Goal: Obtain resource: Obtain resource

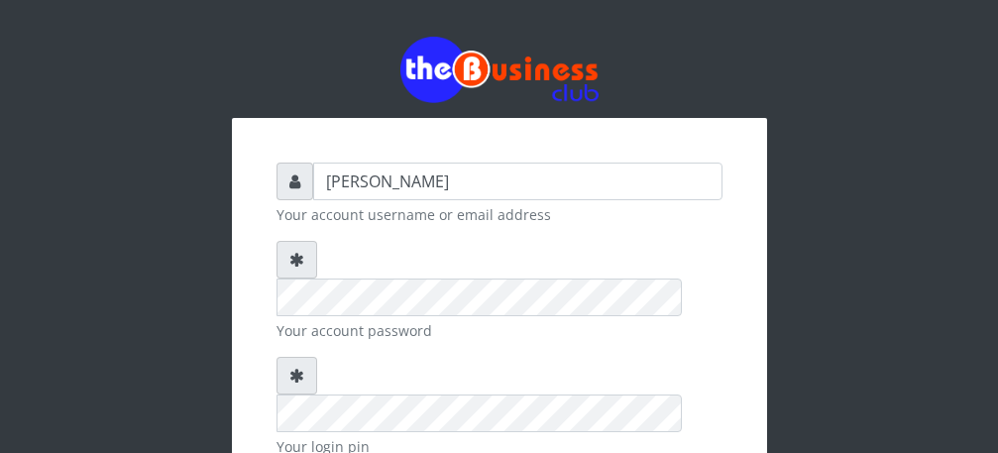
type input "[PERSON_NAME]"
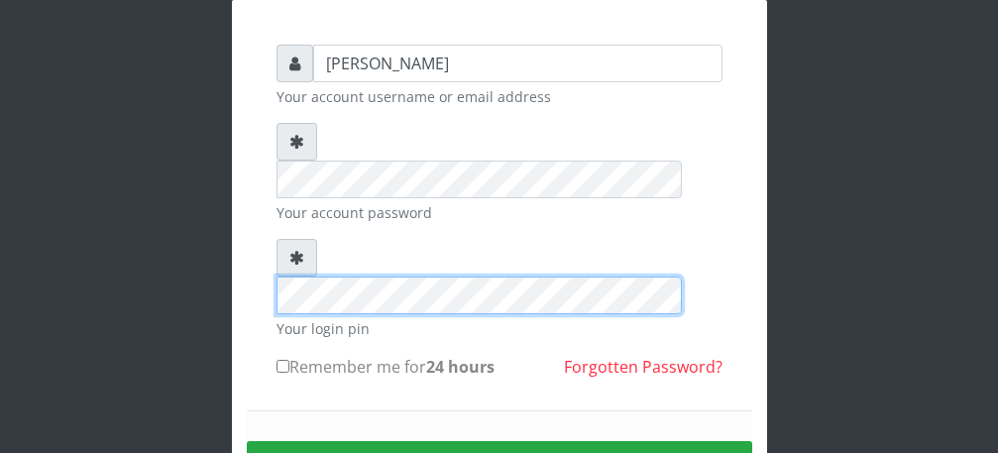
scroll to position [119, 0]
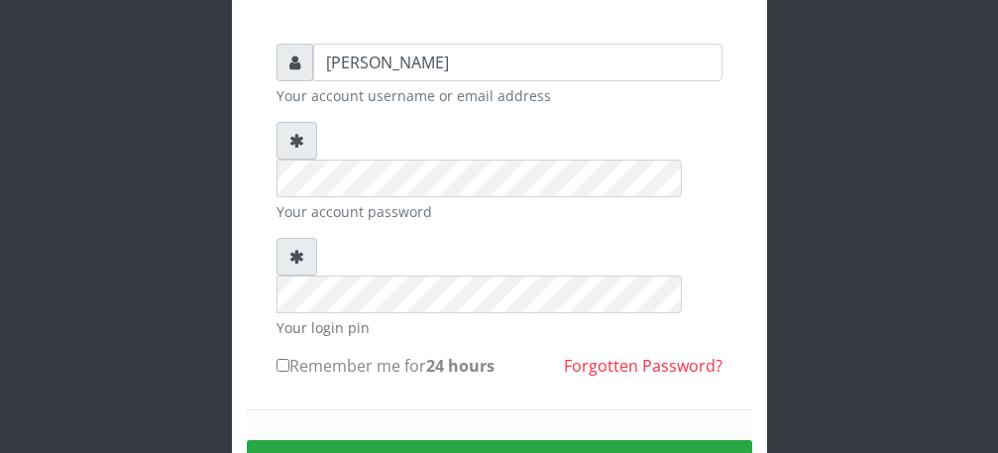
click at [279, 359] on input "Remember me for 24 hours" at bounding box center [283, 365] width 13 height 13
checkbox input "true"
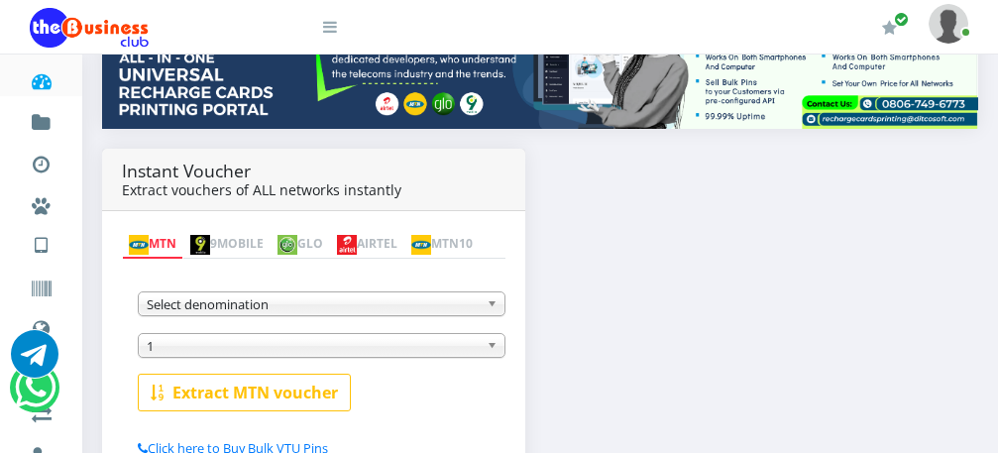
scroll to position [390, 0]
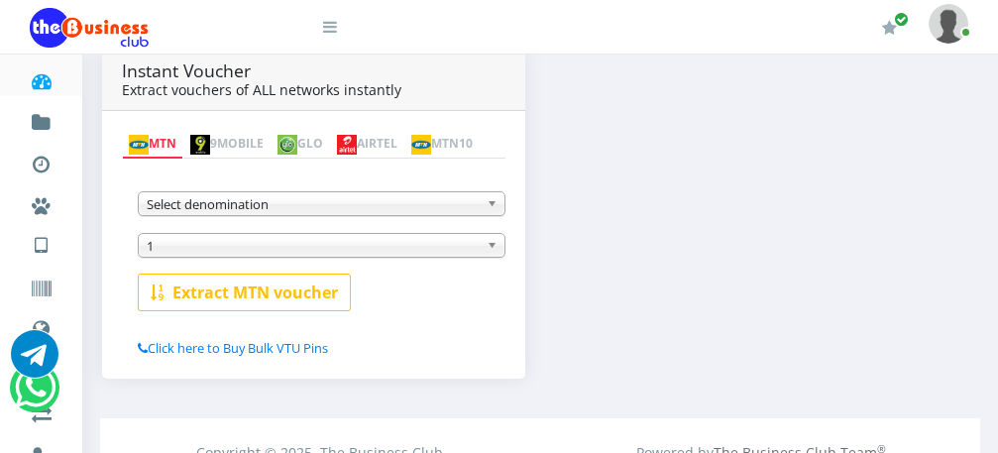
click at [490, 206] on b at bounding box center [496, 203] width 18 height 23
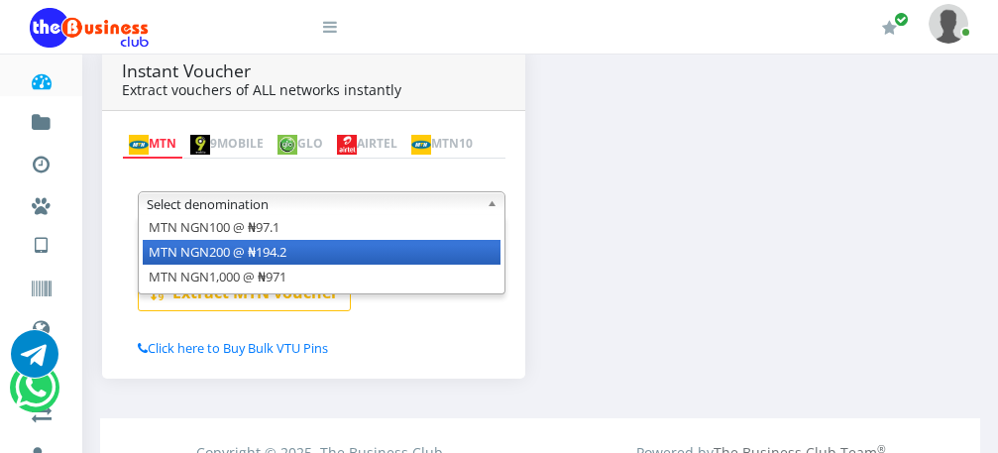
click at [459, 261] on li "MTN NGN200 @ ₦194.2" at bounding box center [322, 252] width 358 height 25
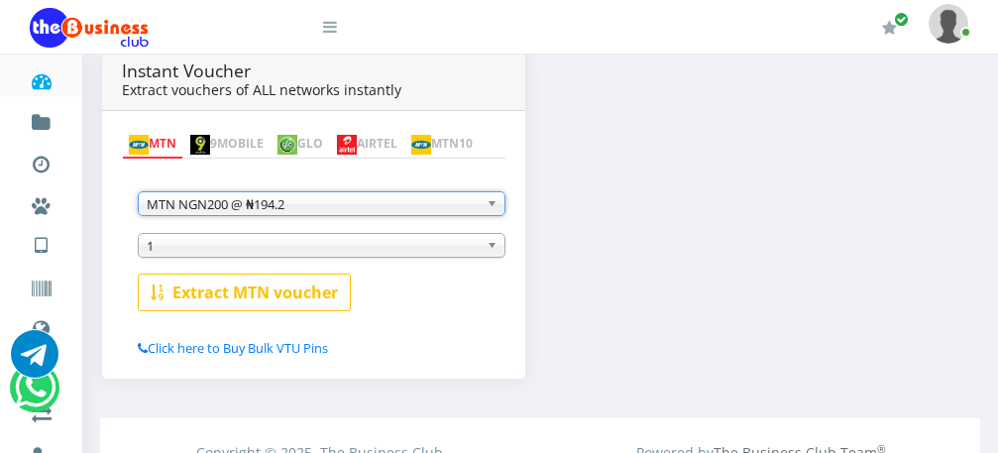
click at [417, 249] on span "1" at bounding box center [313, 246] width 332 height 24
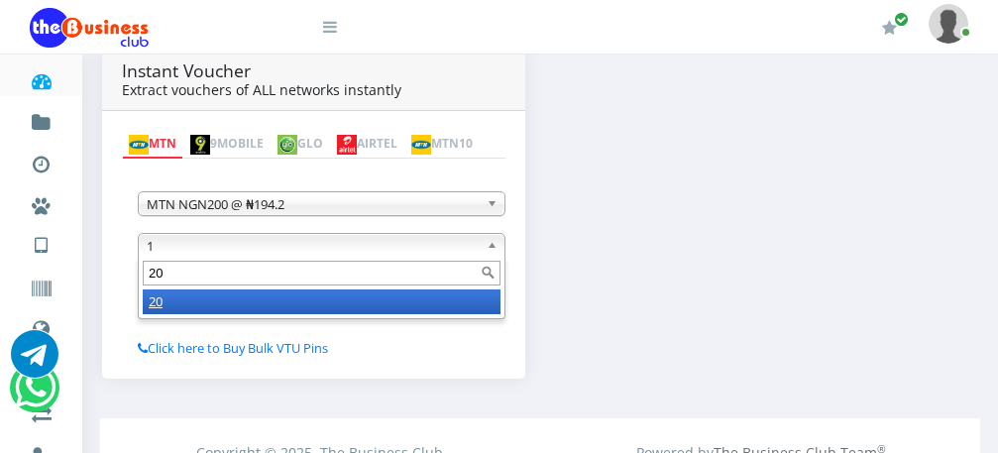
scroll to position [0, 0]
type input "20"
click at [346, 307] on li "20" at bounding box center [322, 301] width 358 height 25
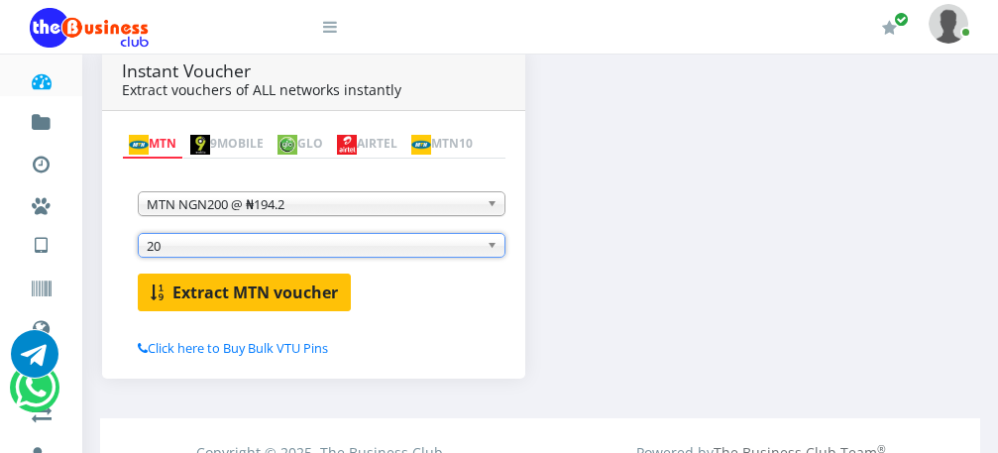
click at [300, 302] on b "Extract MTN voucher" at bounding box center [255, 293] width 166 height 22
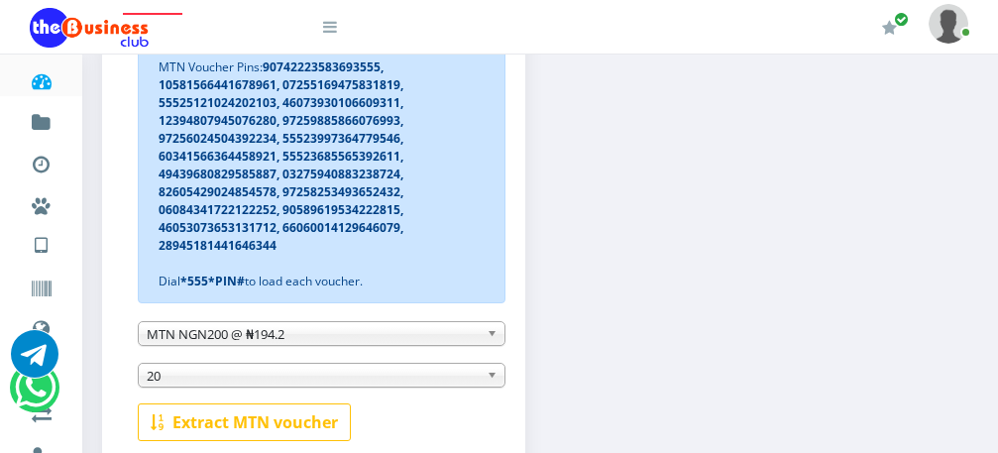
scroll to position [588, 0]
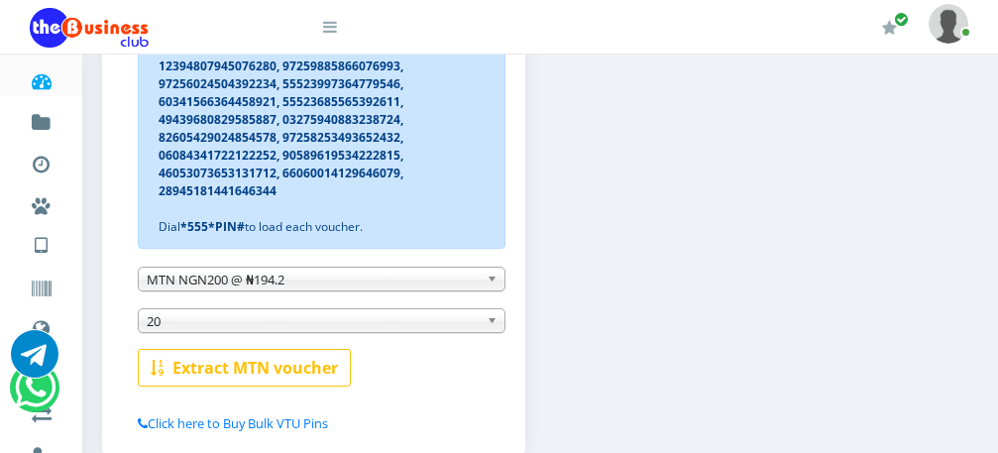
click at [451, 282] on span "MTN NGN200 @ ₦194.2" at bounding box center [313, 280] width 332 height 24
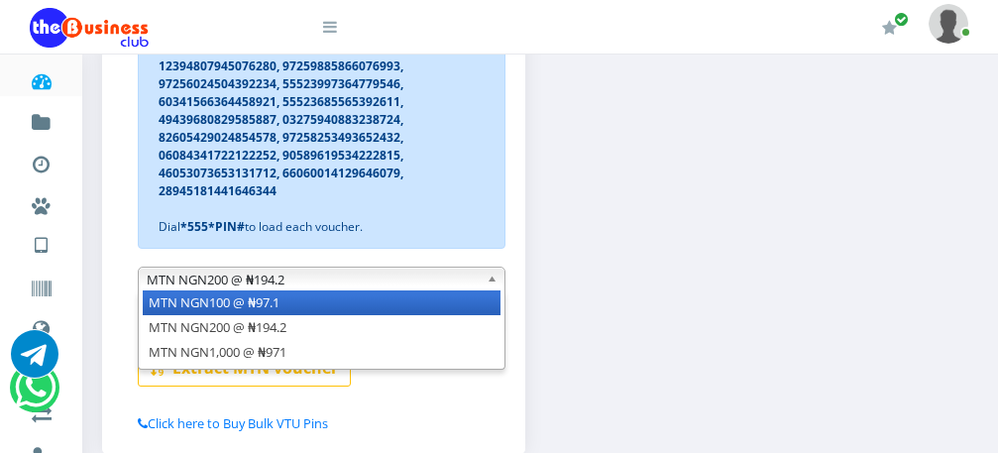
click at [407, 308] on li "MTN NGN100 @ ₦97.1" at bounding box center [322, 302] width 358 height 25
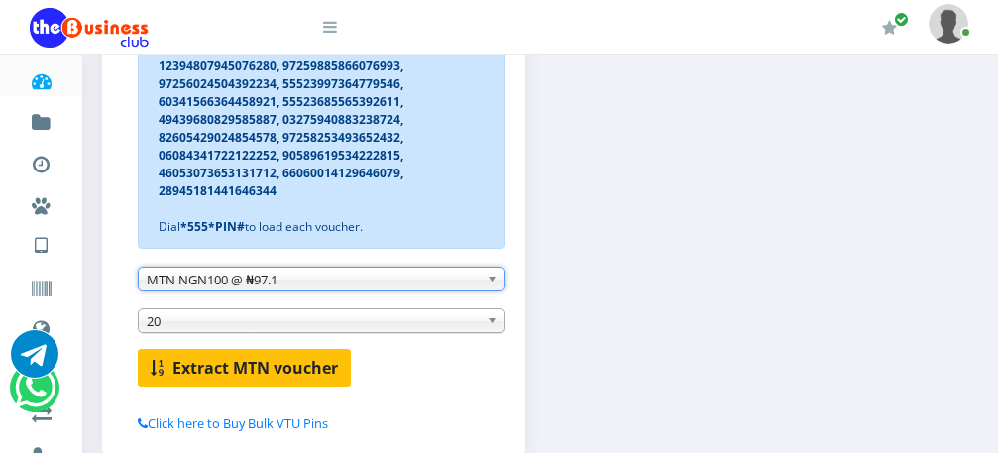
click at [273, 369] on b "Extract MTN voucher" at bounding box center [255, 368] width 166 height 22
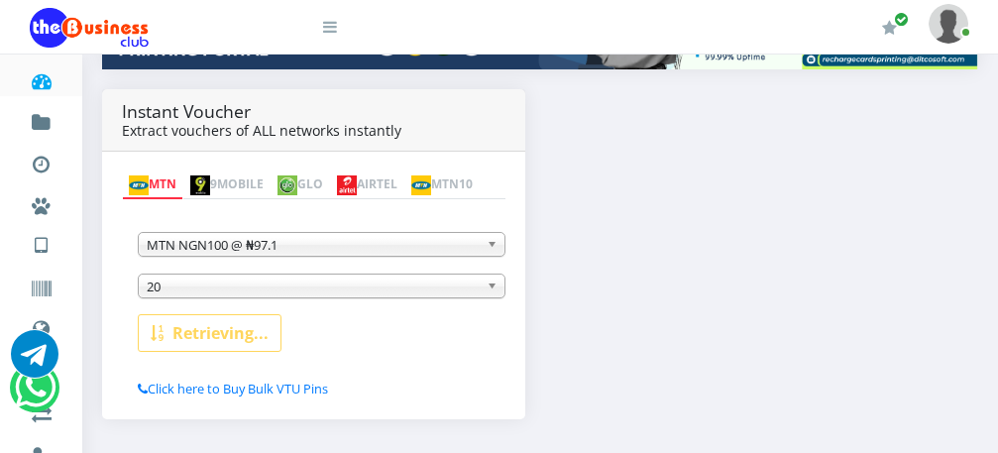
scroll to position [290, 0]
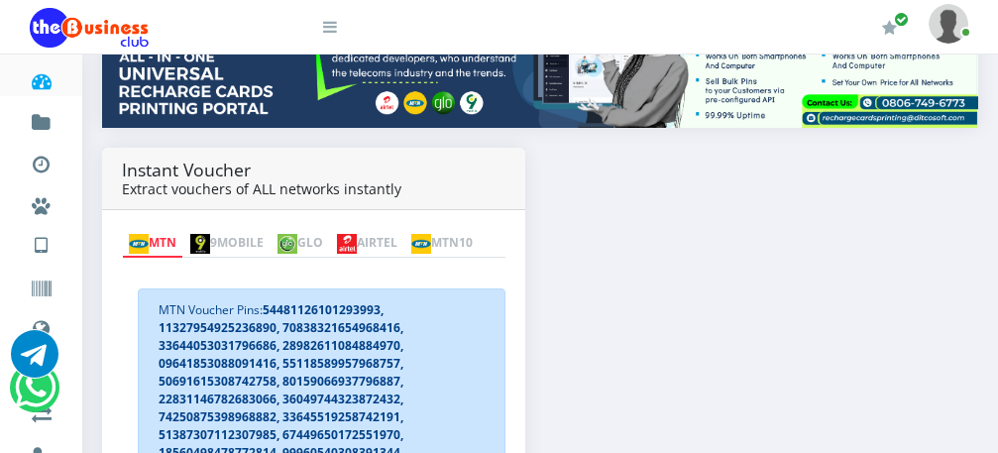
click at [357, 234] on img at bounding box center [347, 244] width 20 height 20
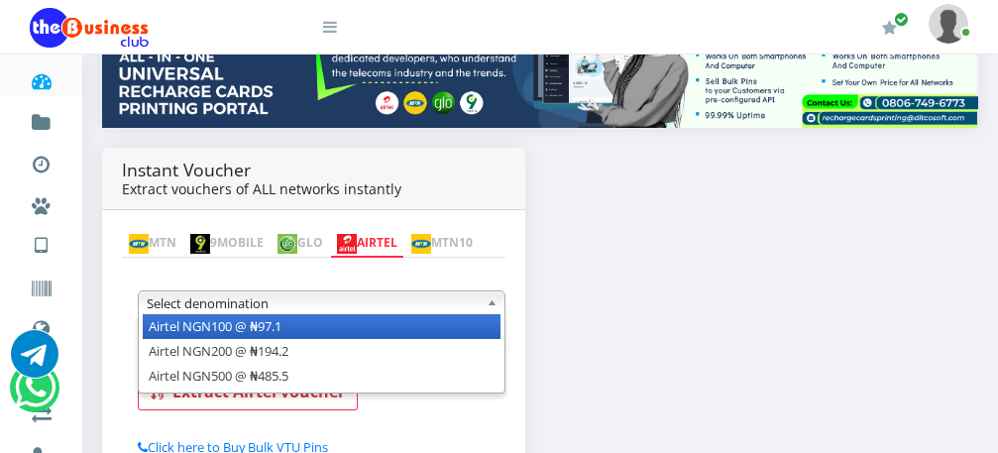
click at [494, 307] on b at bounding box center [496, 302] width 18 height 23
click at [483, 330] on li "Airtel NGN100 @ ₦97.1" at bounding box center [322, 326] width 358 height 25
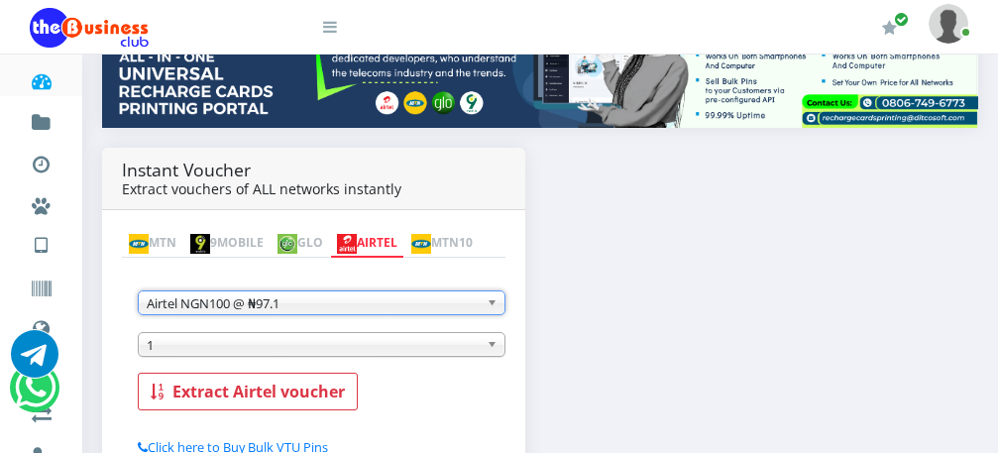
click at [456, 348] on span "1" at bounding box center [313, 345] width 332 height 24
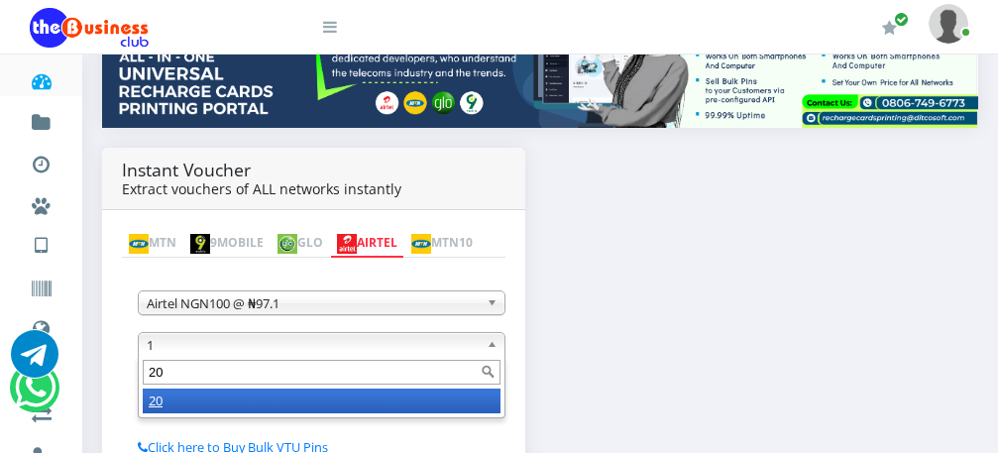
type input "20"
click at [427, 405] on li "20" at bounding box center [322, 401] width 358 height 25
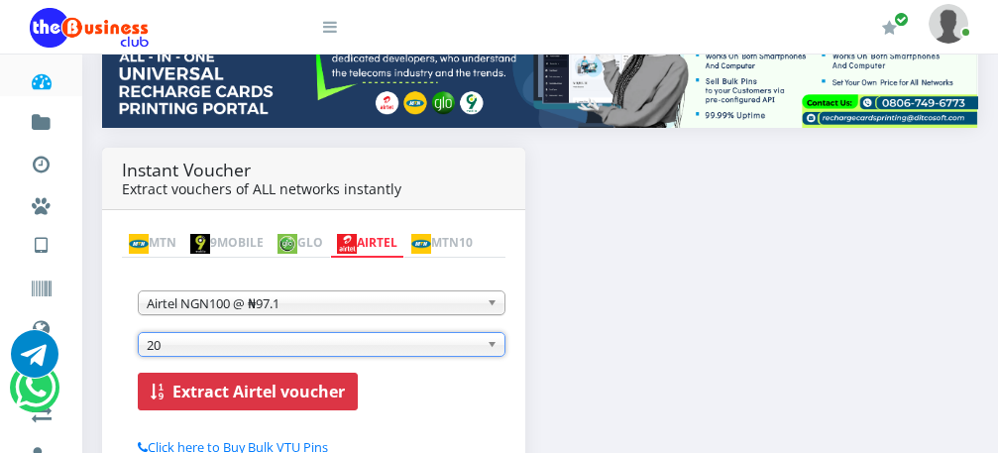
click at [282, 391] on b "Extract Airtel voucher" at bounding box center [258, 392] width 172 height 22
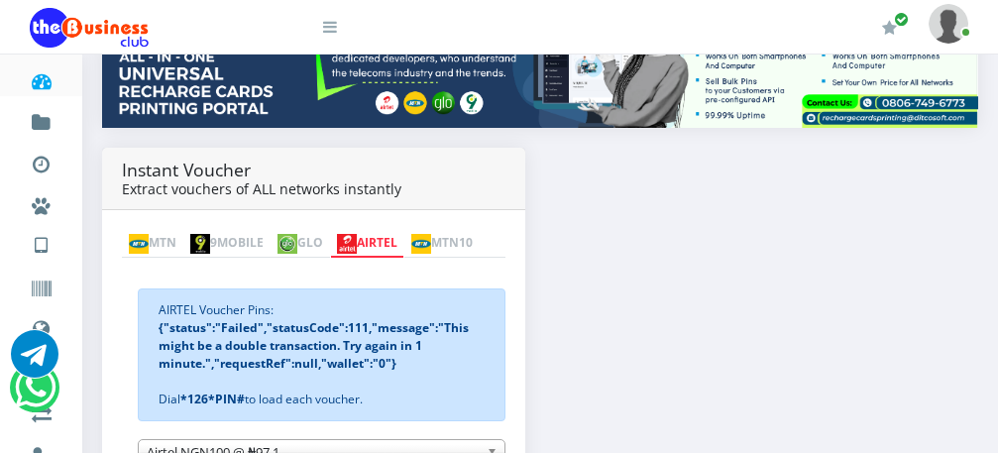
click at [404, 233] on link "AIRTEL" at bounding box center [367, 244] width 74 height 28
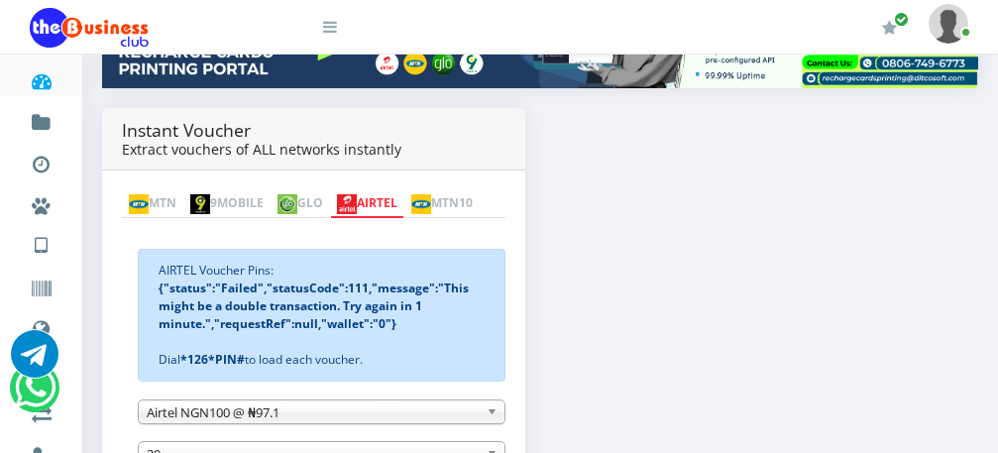
scroll to position [370, 0]
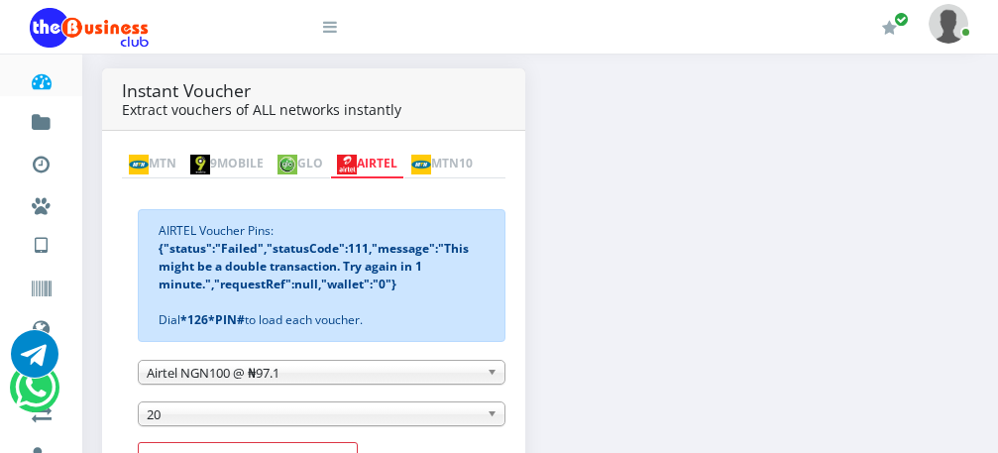
click at [441, 375] on span "Airtel NGN100 @ ₦97.1" at bounding box center [313, 373] width 332 height 24
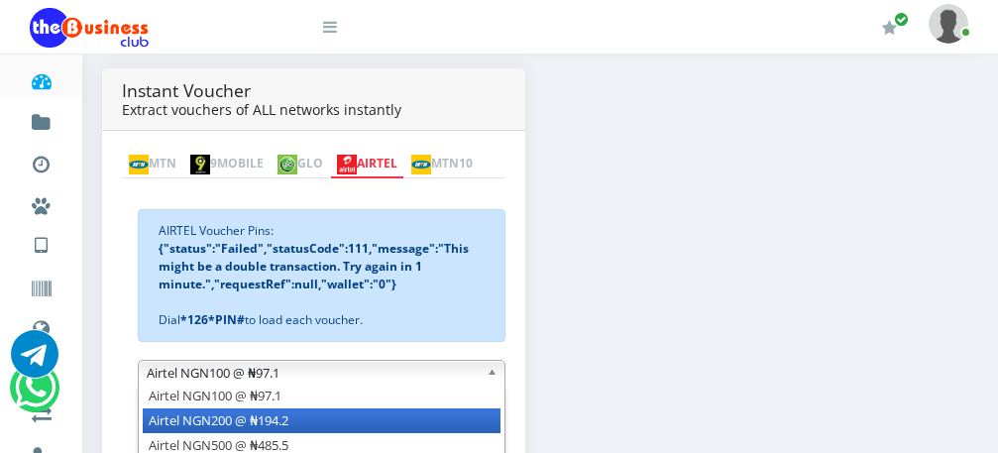
click at [400, 419] on li "Airtel NGN200 @ ₦194.2" at bounding box center [322, 420] width 358 height 25
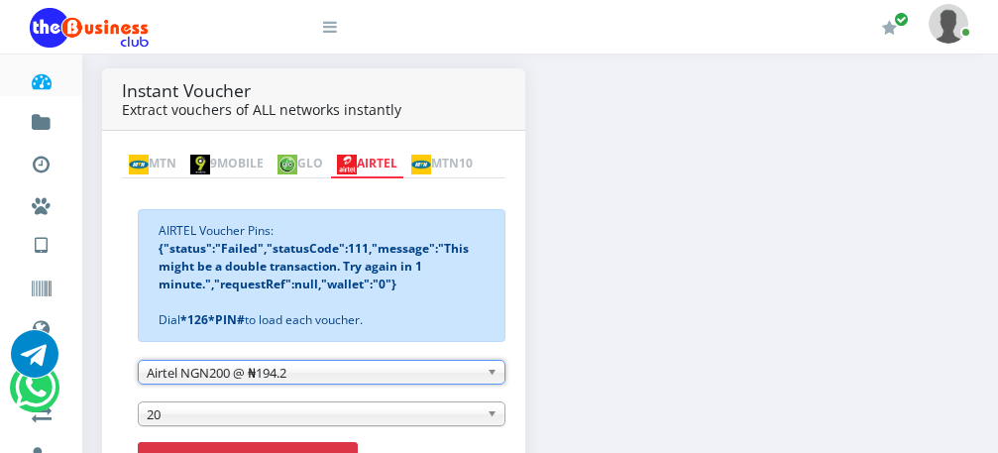
click at [329, 448] on button "Extract Airtel voucher" at bounding box center [248, 461] width 220 height 38
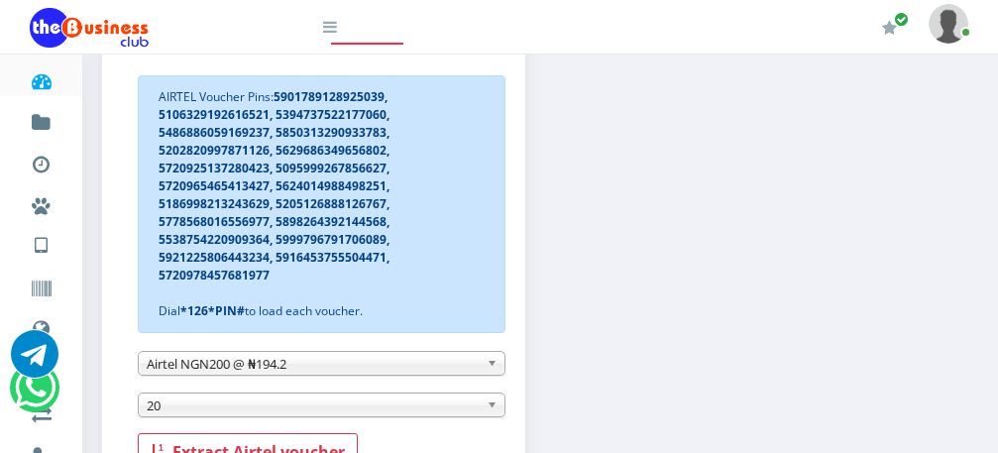
scroll to position [528, 0]
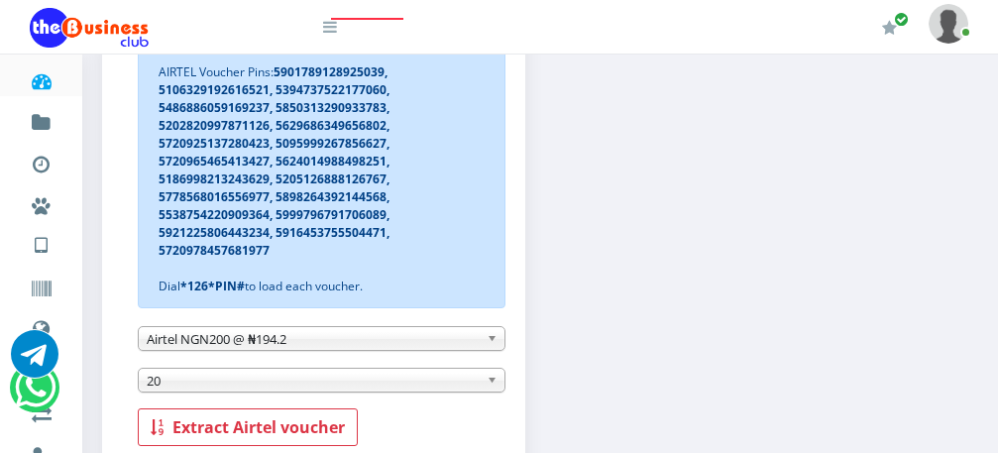
click at [464, 343] on span "Airtel NGN200 @ ₦194.2" at bounding box center [313, 339] width 332 height 24
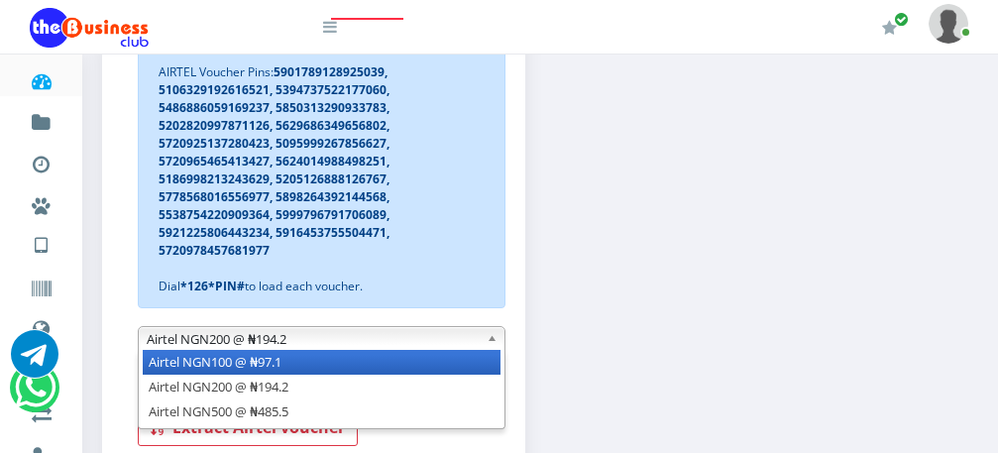
click at [423, 375] on li "Airtel NGN100 @ ₦97.1" at bounding box center [322, 362] width 358 height 25
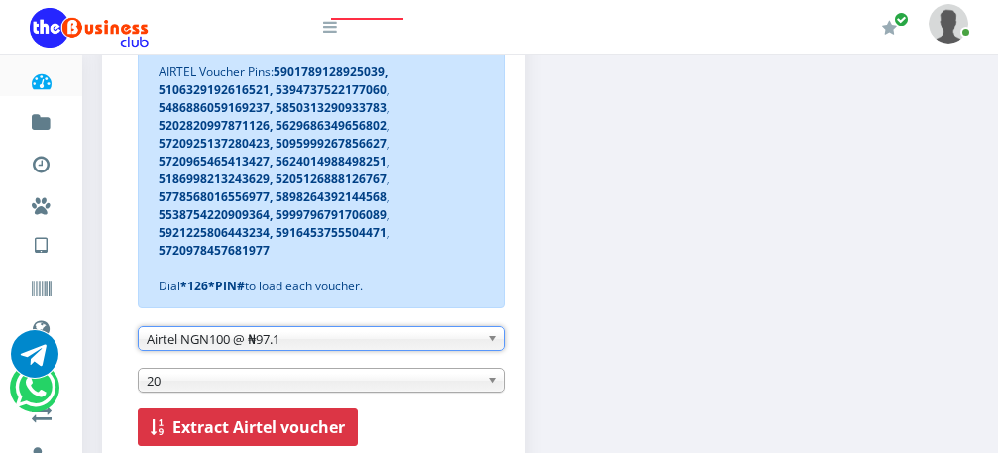
click at [304, 423] on b "Extract Airtel voucher" at bounding box center [258, 427] width 172 height 22
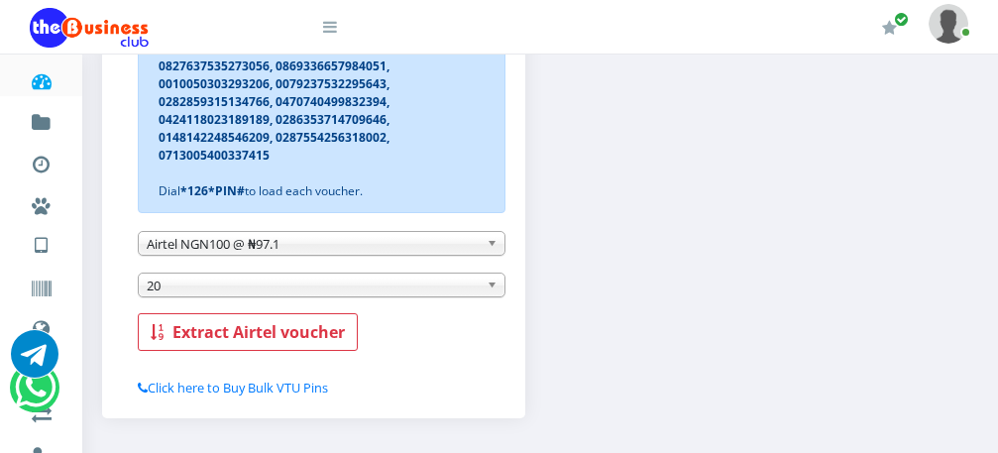
scroll to position [0, 0]
